Goal: Navigation & Orientation: Understand site structure

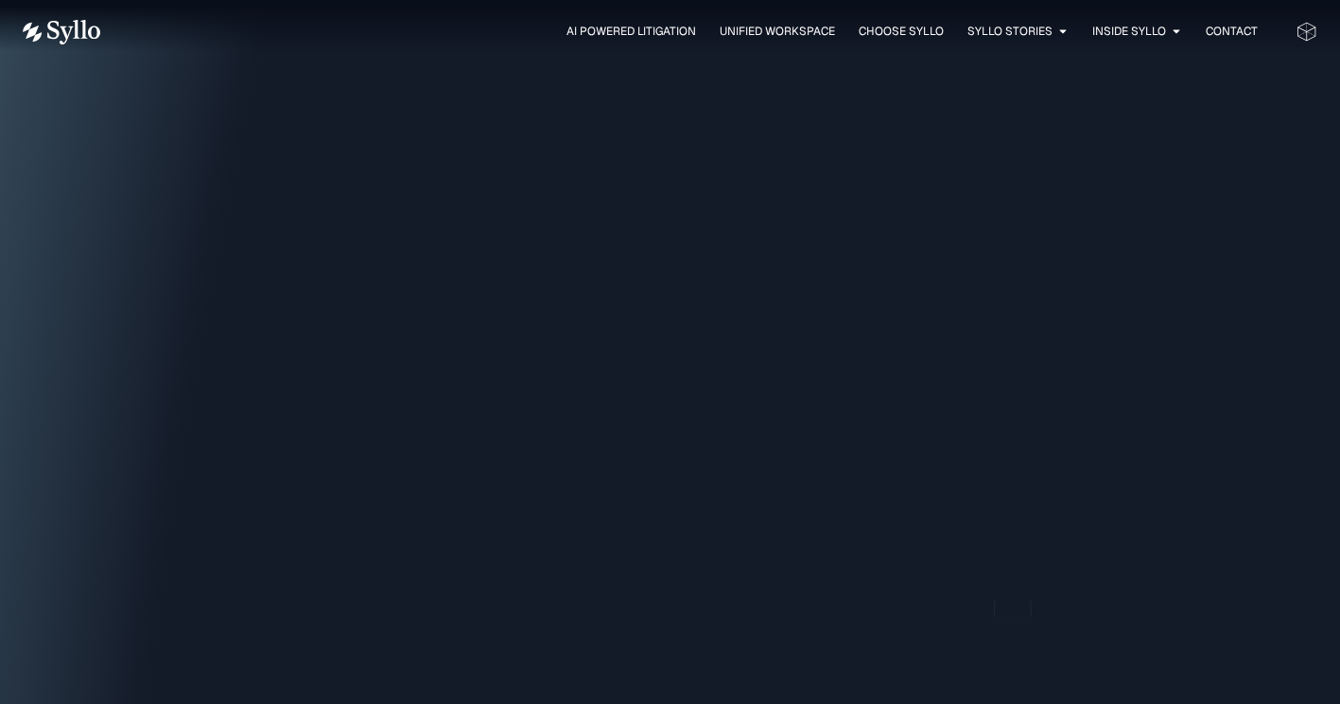
scroll to position [1768, 0]
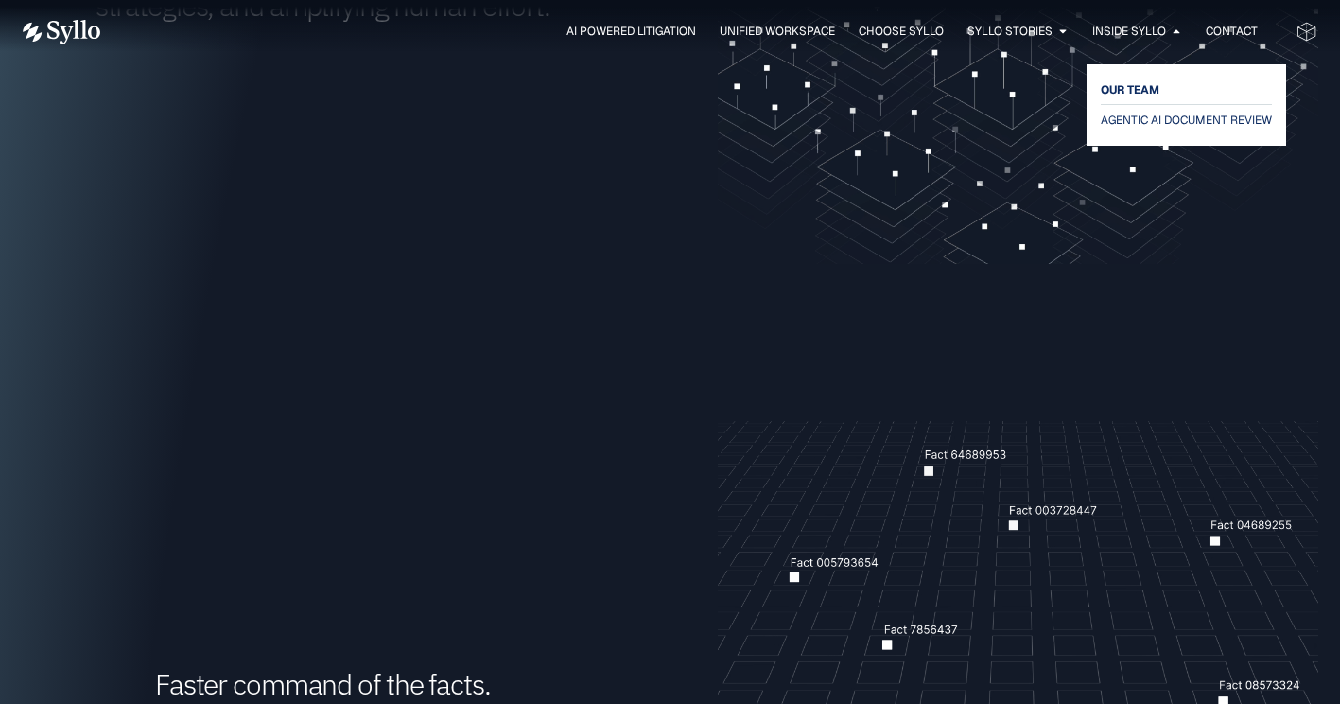
click at [1127, 89] on span "OUR TEAM" at bounding box center [1130, 90] width 59 height 23
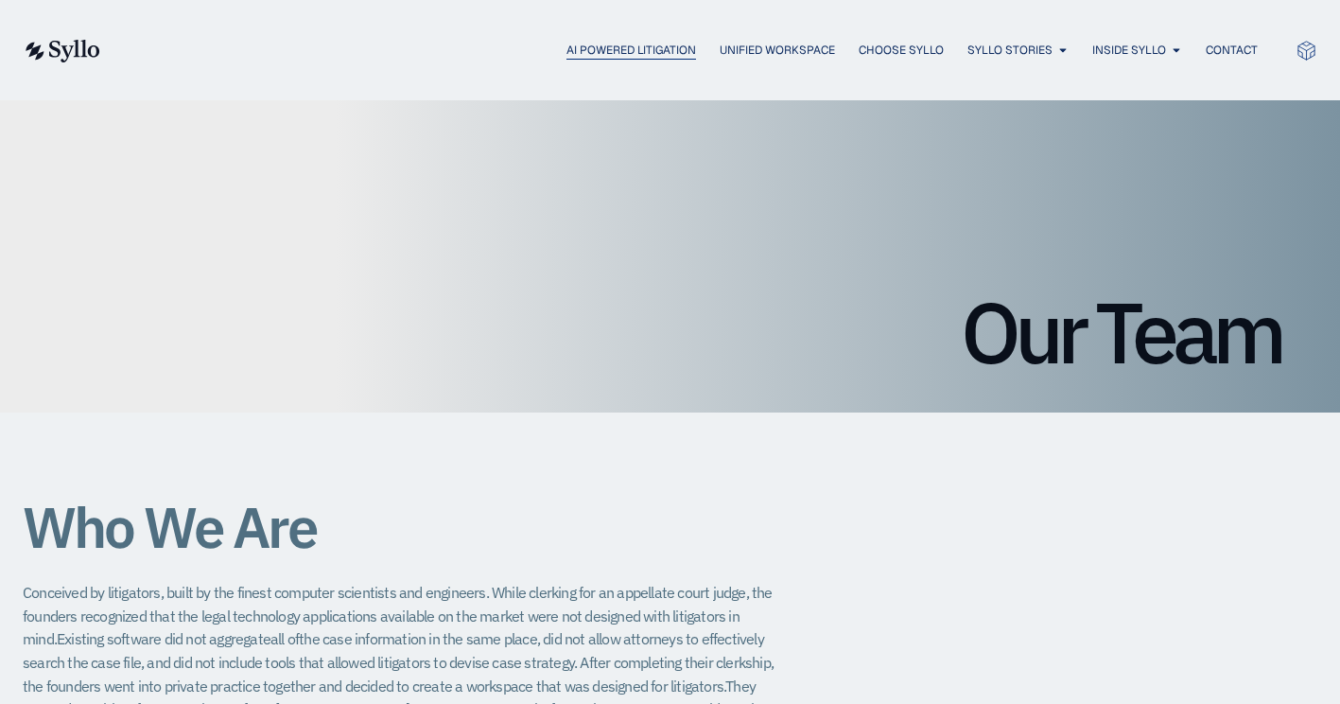
click at [622, 42] on span "AI Powered Litigation" at bounding box center [632, 50] width 130 height 17
